Goal: Transaction & Acquisition: Obtain resource

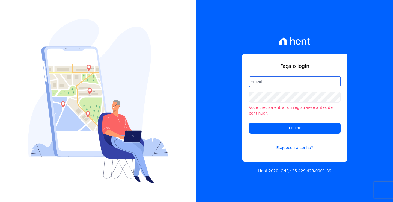
type input "[EMAIL_ADDRESS][DOMAIN_NAME]"
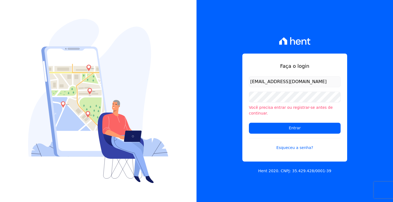
click at [269, 85] on input "loyane@jcrcob.com.br" at bounding box center [295, 81] width 92 height 11
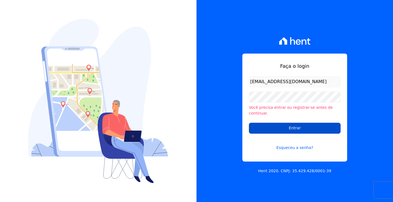
click at [272, 127] on input "Entrar" at bounding box center [295, 128] width 92 height 11
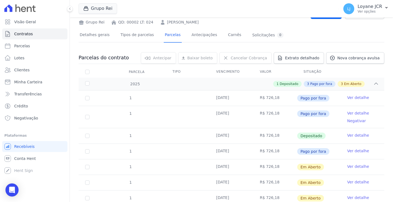
scroll to position [71, 0]
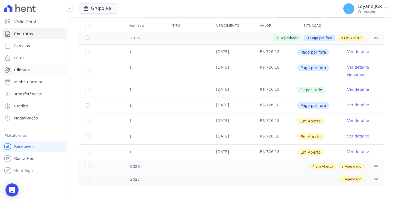
click at [24, 70] on span "Clientes" at bounding box center [21, 69] width 15 height 5
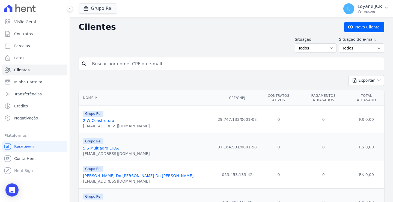
click at [111, 64] on input "search" at bounding box center [235, 63] width 293 height 11
paste input "[PERSON_NAME] [PERSON_NAME]"
click at [163, 66] on input "[PERSON_NAME] [PERSON_NAME]" at bounding box center [235, 63] width 293 height 11
type input "[PERSON_NAME] [PERSON_NAME]"
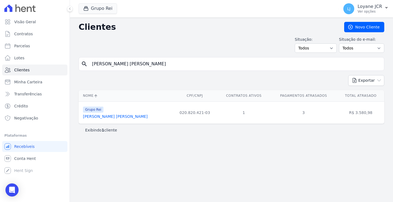
click at [113, 115] on link "[PERSON_NAME] [PERSON_NAME]" at bounding box center [115, 116] width 65 height 4
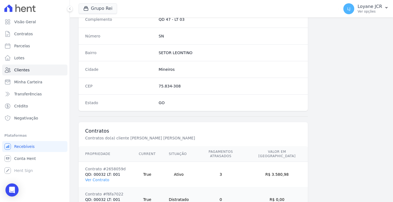
scroll to position [334, 0]
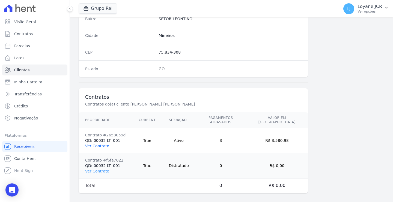
click at [95, 144] on link "Ver Contrato" at bounding box center [97, 146] width 24 height 4
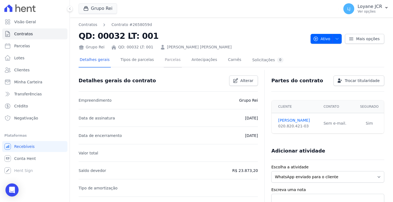
click at [167, 61] on link "Parcelas" at bounding box center [173, 60] width 18 height 14
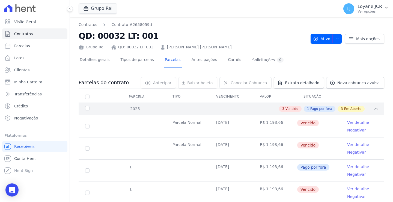
click at [85, 108] on div "2025" at bounding box center [97, 109] width 26 height 6
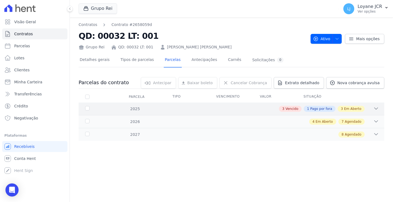
click at [378, 107] on icon at bounding box center [376, 108] width 5 height 5
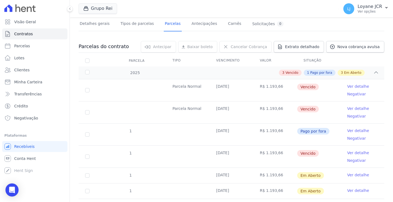
scroll to position [36, 0]
click at [351, 86] on link "Ver detalhe" at bounding box center [358, 86] width 22 height 5
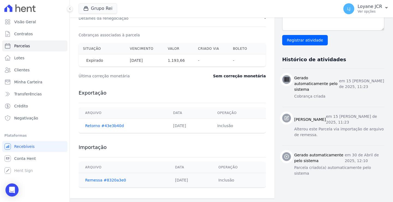
scroll to position [171, 0]
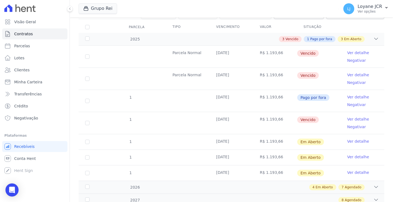
scroll to position [63, 0]
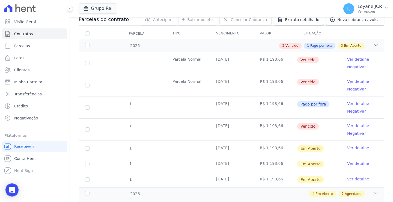
click at [350, 60] on link "Ver detalhe" at bounding box center [358, 59] width 22 height 5
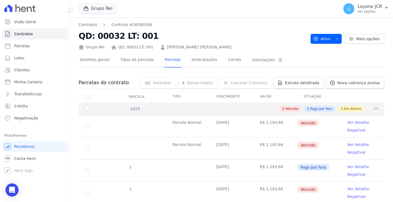
click at [374, 107] on icon at bounding box center [376, 108] width 5 height 5
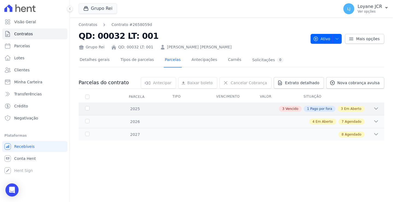
click at [373, 107] on div "3 Vencido 1 Pago por fora 3 Em Aberto" at bounding box center [246, 109] width 265 height 6
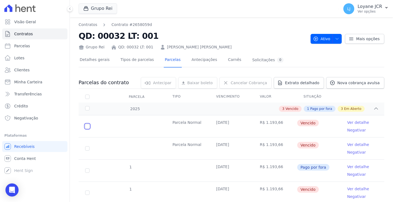
click at [86, 128] on input "checkbox" at bounding box center [87, 126] width 4 height 4
checkbox input "true"
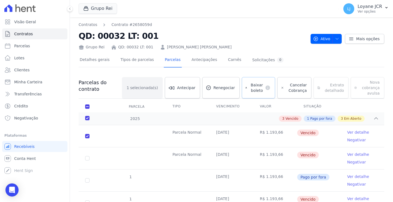
click at [249, 84] on span "Baixar boleto" at bounding box center [256, 87] width 14 height 11
